Goal: Task Accomplishment & Management: Use online tool/utility

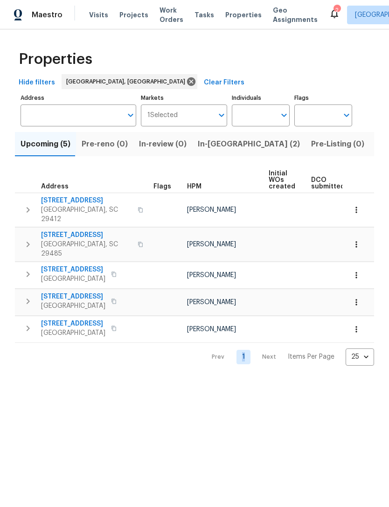
click at [97, 13] on span "Visits" at bounding box center [98, 14] width 19 height 9
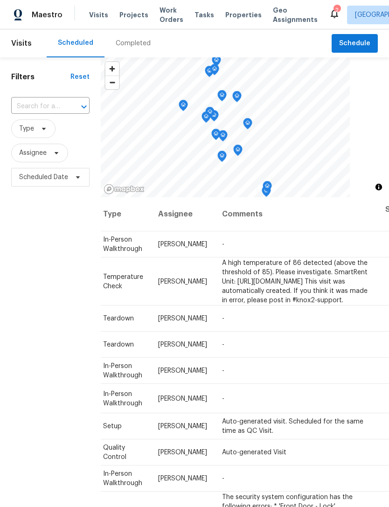
scroll to position [0, 82]
click at [0, 0] on icon at bounding box center [0, 0] width 0 height 0
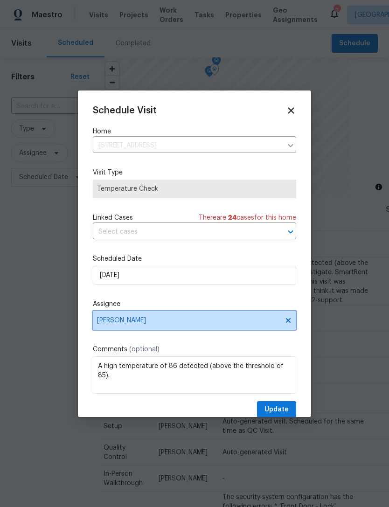
click at [192, 321] on span "[PERSON_NAME]" at bounding box center [188, 319] width 183 height 7
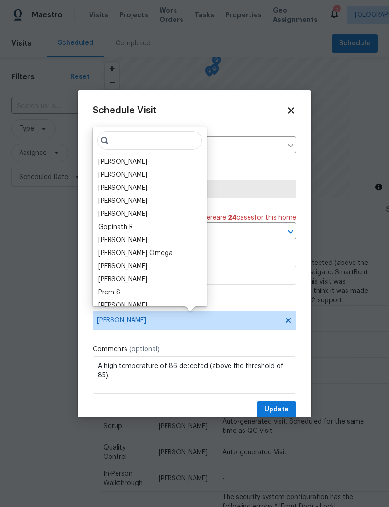
click at [144, 165] on div "[PERSON_NAME]" at bounding box center [122, 161] width 49 height 9
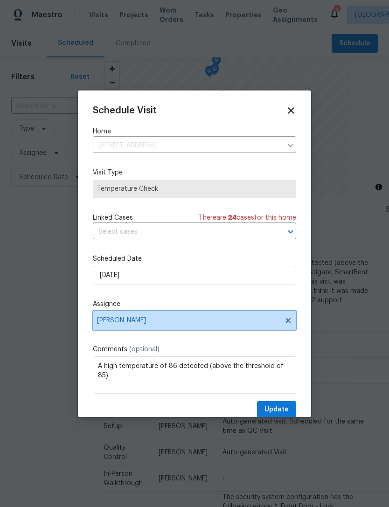
click at [177, 321] on span "[PERSON_NAME]" at bounding box center [188, 319] width 183 height 7
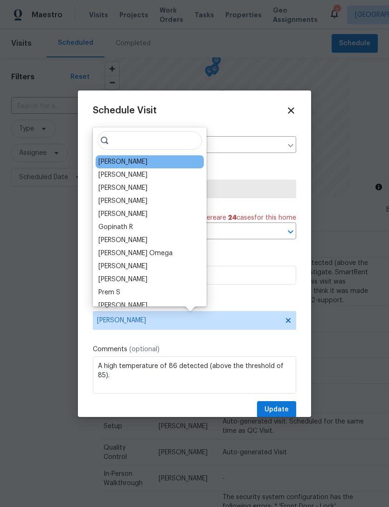
click at [151, 172] on div "[PERSON_NAME]" at bounding box center [150, 174] width 108 height 13
click at [157, 139] on input "search" at bounding box center [149, 140] width 104 height 19
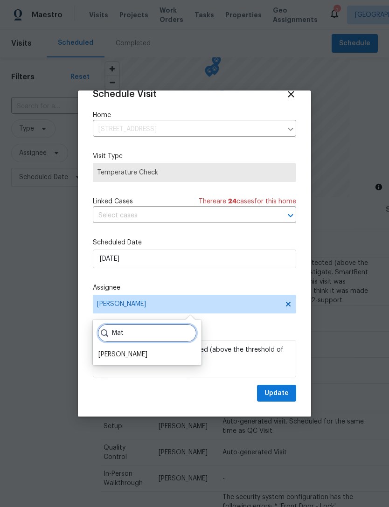
scroll to position [18, 0]
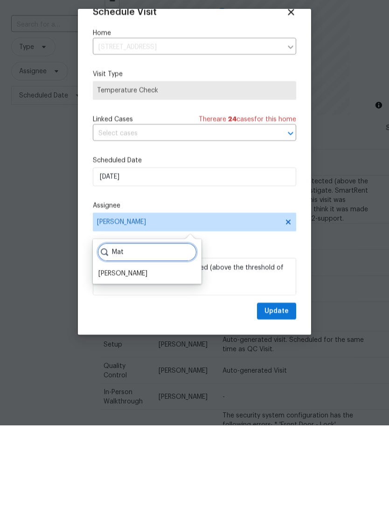
type input "Mat"
click at [135, 349] on div "[PERSON_NAME]" at bounding box center [147, 355] width 103 height 13
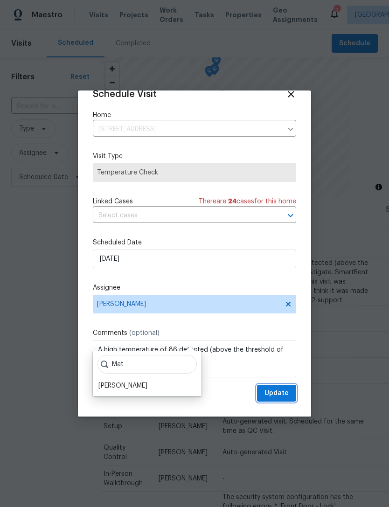
click at [282, 392] on span "Update" at bounding box center [276, 393] width 24 height 12
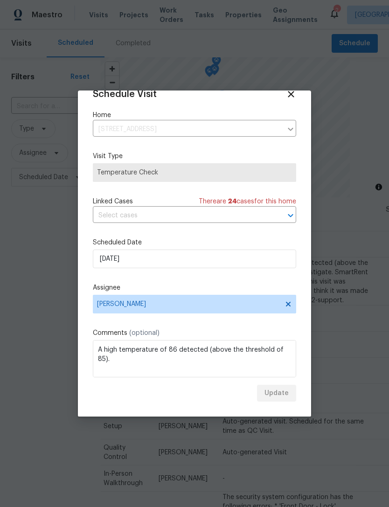
scroll to position [0, 0]
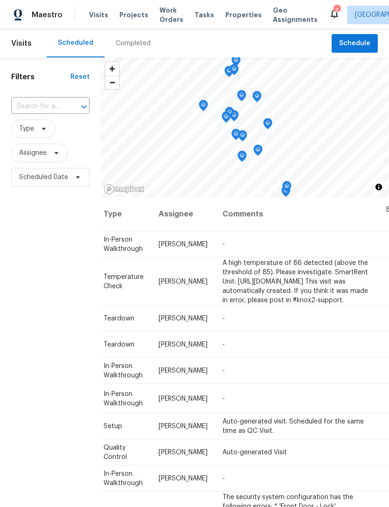
click at [329, 9] on icon at bounding box center [334, 13] width 11 height 11
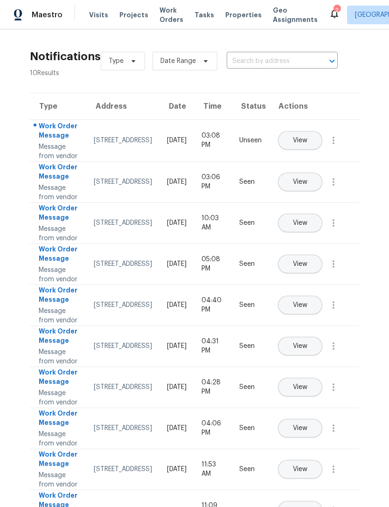
click at [169, 19] on span "Work Orders" at bounding box center [171, 15] width 24 height 19
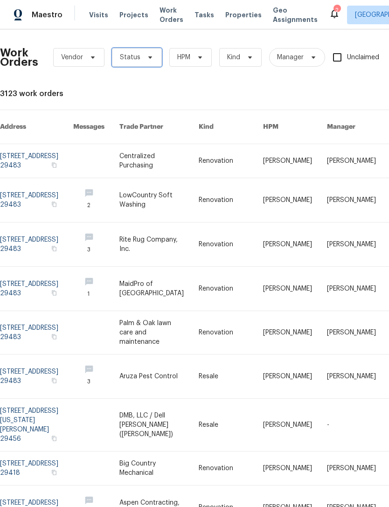
click at [151, 57] on icon at bounding box center [149, 57] width 7 height 7
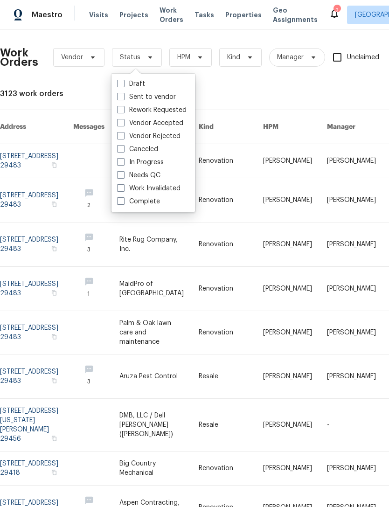
click at [121, 178] on span at bounding box center [120, 174] width 7 height 7
click at [121, 177] on input "Needs QC" at bounding box center [120, 174] width 6 height 6
checkbox input "true"
